Goal: Check status: Check status

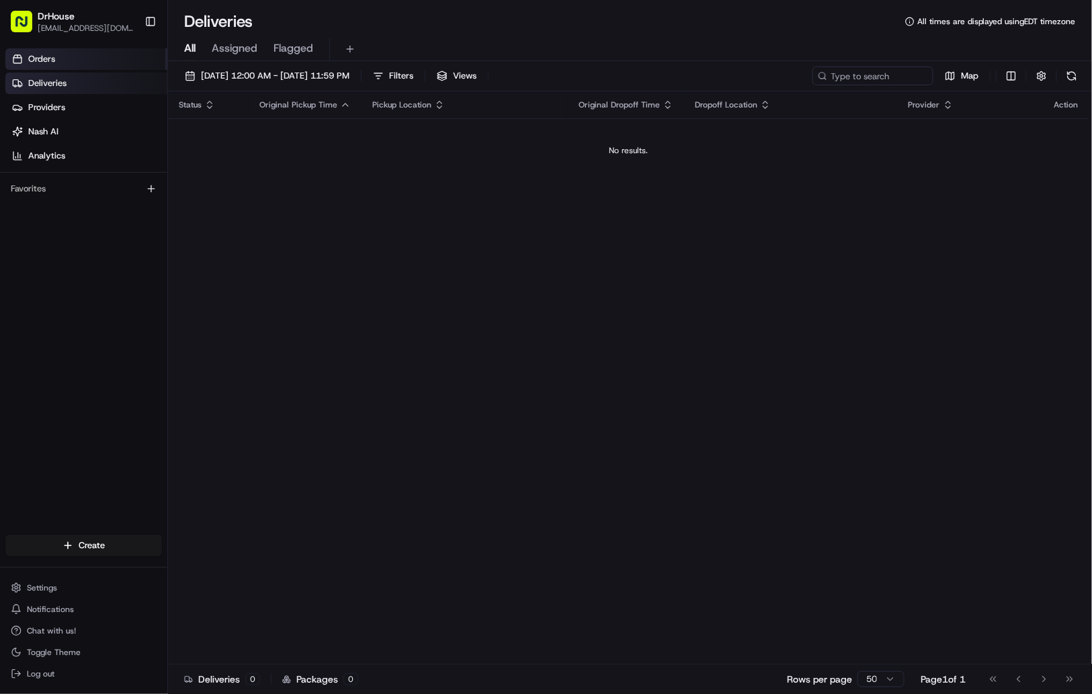
click at [70, 58] on link "Orders" at bounding box center [86, 59] width 162 height 22
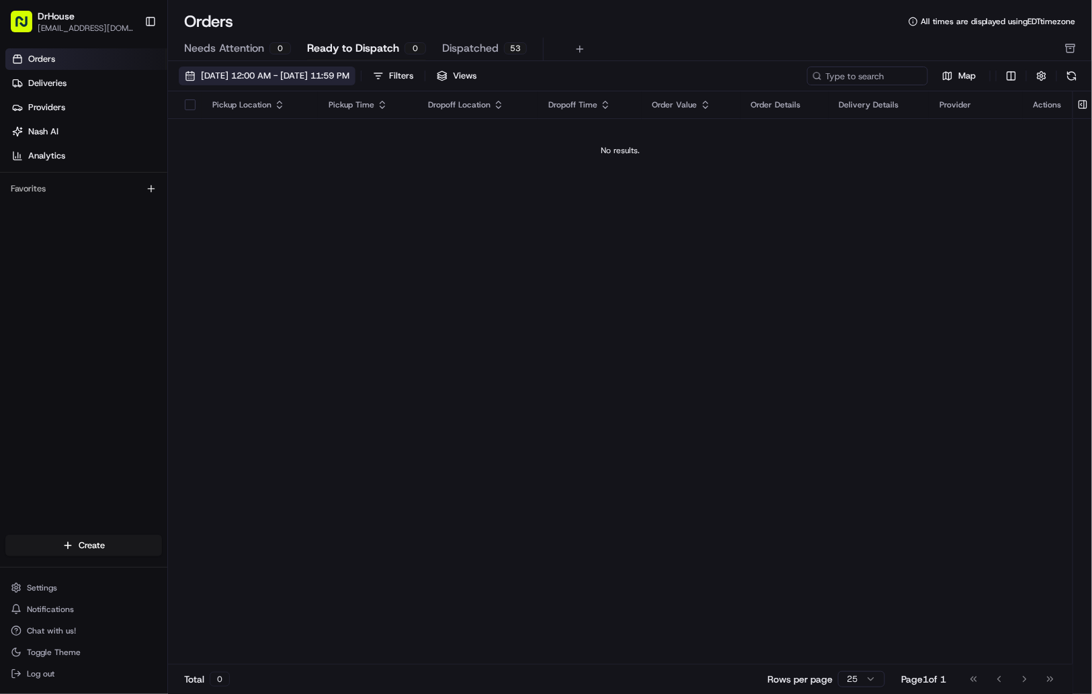
click at [290, 75] on span "[DATE] 12:00 AM - [DATE] 11:59 PM" at bounding box center [275, 76] width 149 height 12
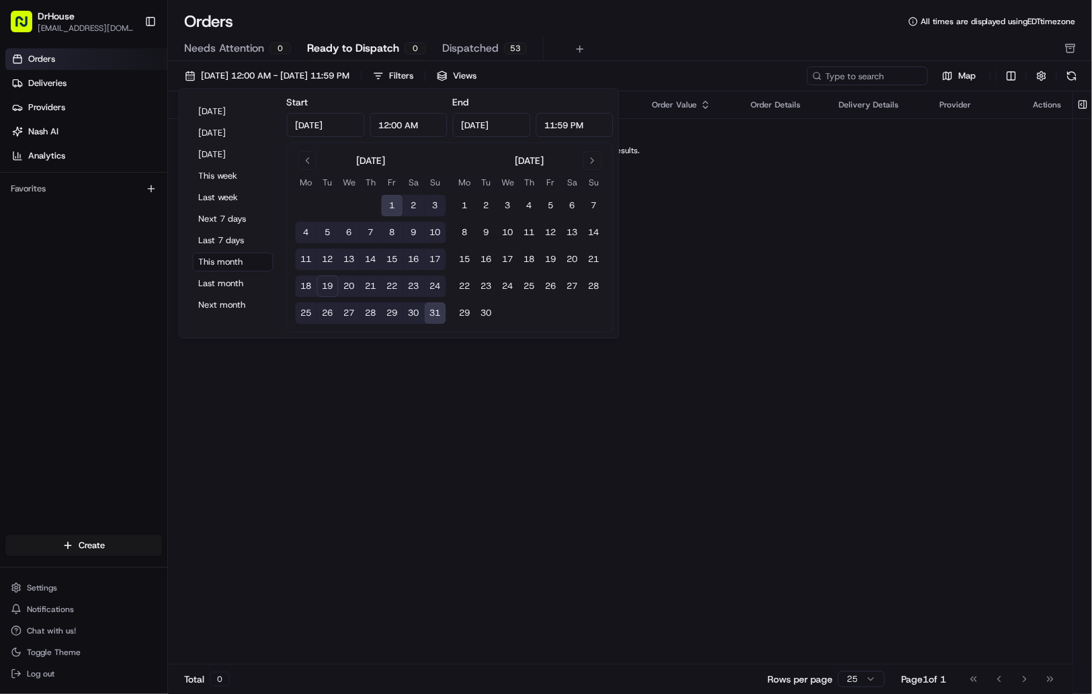
click at [327, 286] on button "19" at bounding box center [328, 287] width 22 height 22
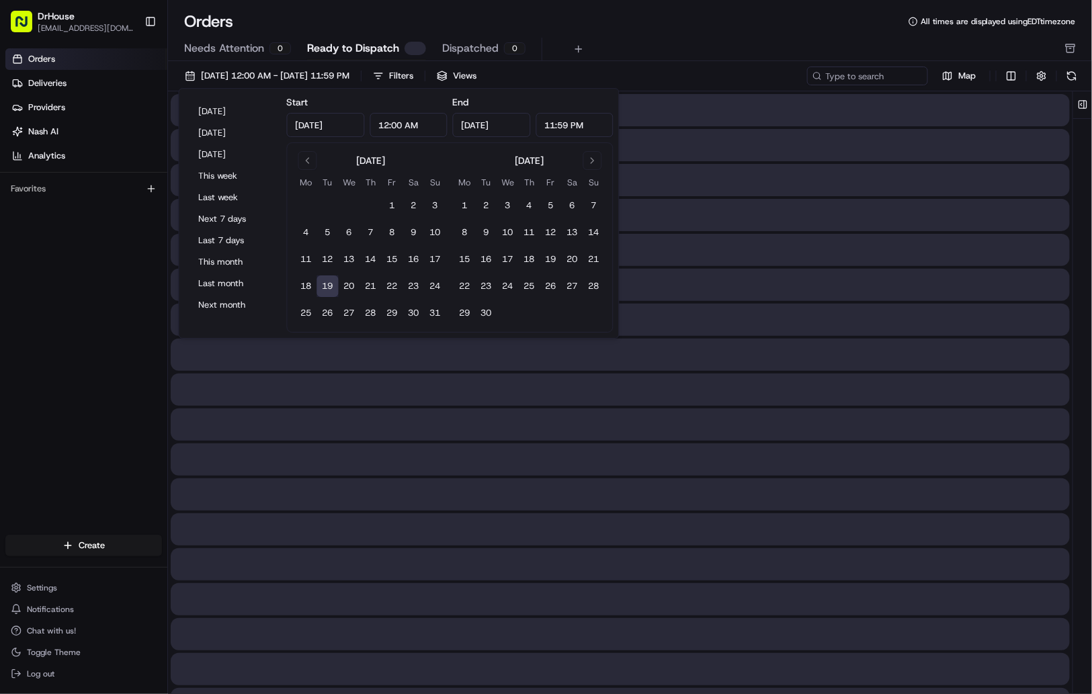
type input "[DATE]"
click at [307, 284] on button "18" at bounding box center [307, 287] width 22 height 22
type input "[DATE]"
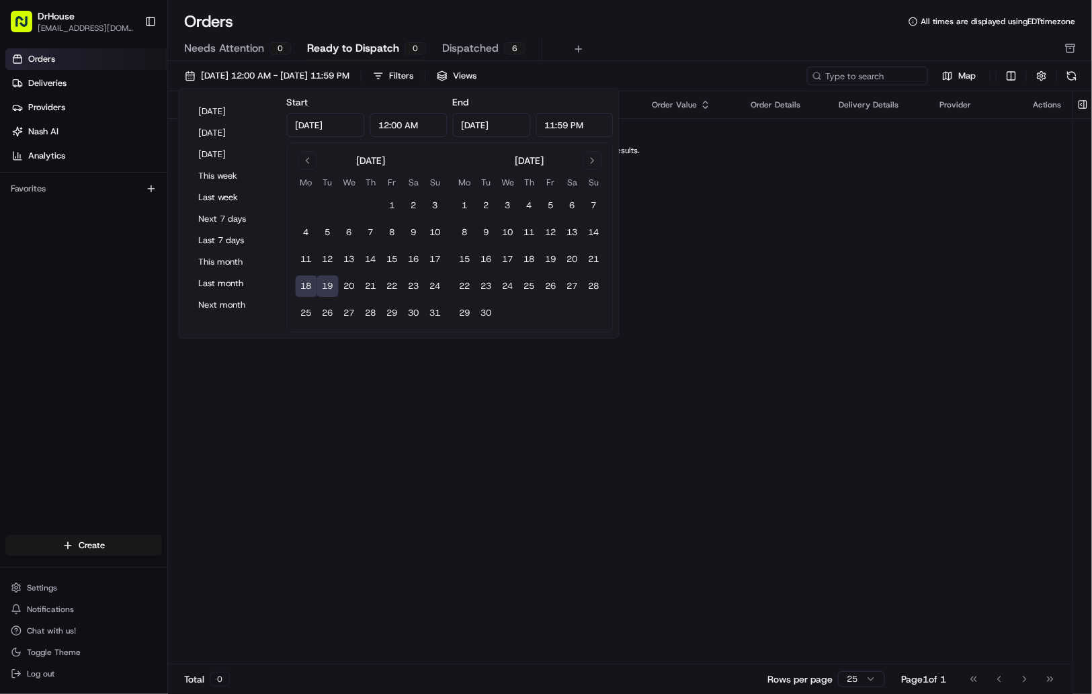
click at [855, 294] on div "Pickup Location Pickup Time Dropoff Location Dropoff Time Order Value Order Det…" at bounding box center [620, 377] width 905 height 573
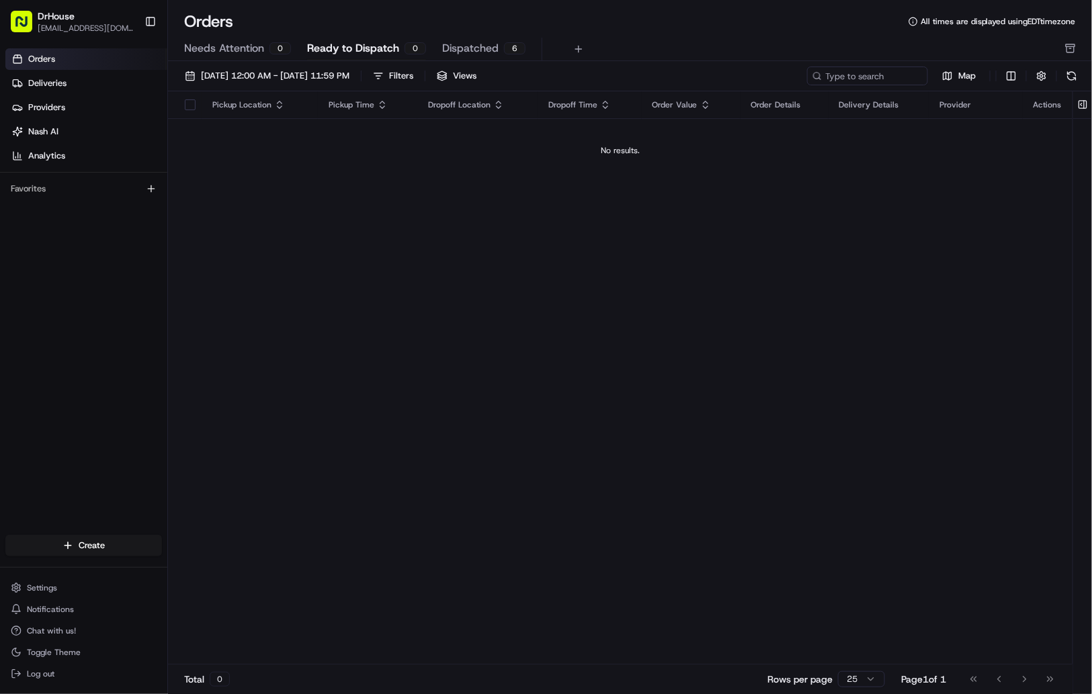
click at [384, 440] on div "Pickup Location Pickup Time Dropoff Location Dropoff Time Order Value Order Det…" at bounding box center [620, 377] width 905 height 573
